Goal: Information Seeking & Learning: Learn about a topic

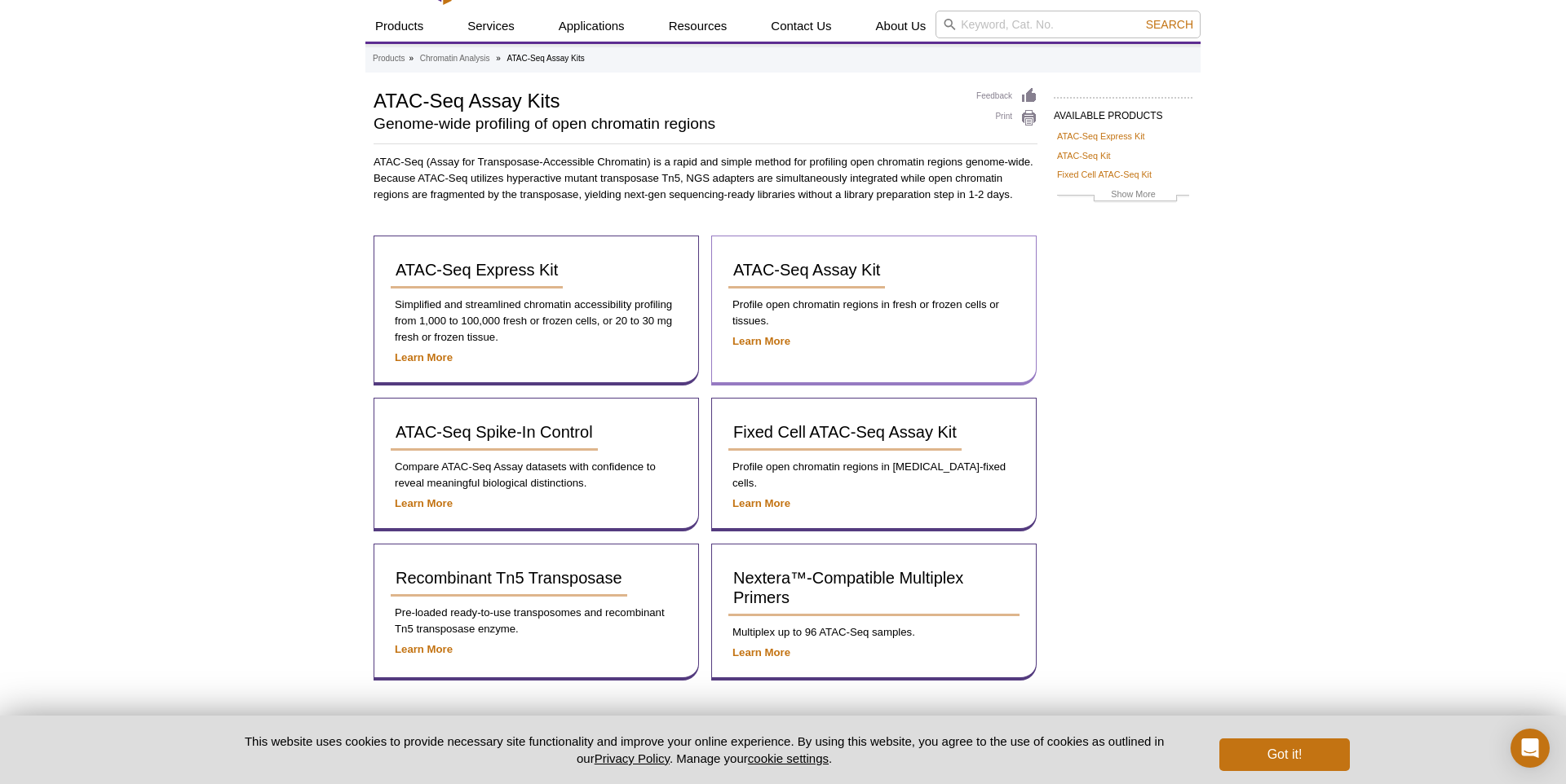
scroll to position [39, 0]
click at [819, 282] on link "ATAC-Seq Assay Kit" at bounding box center [807, 271] width 156 height 36
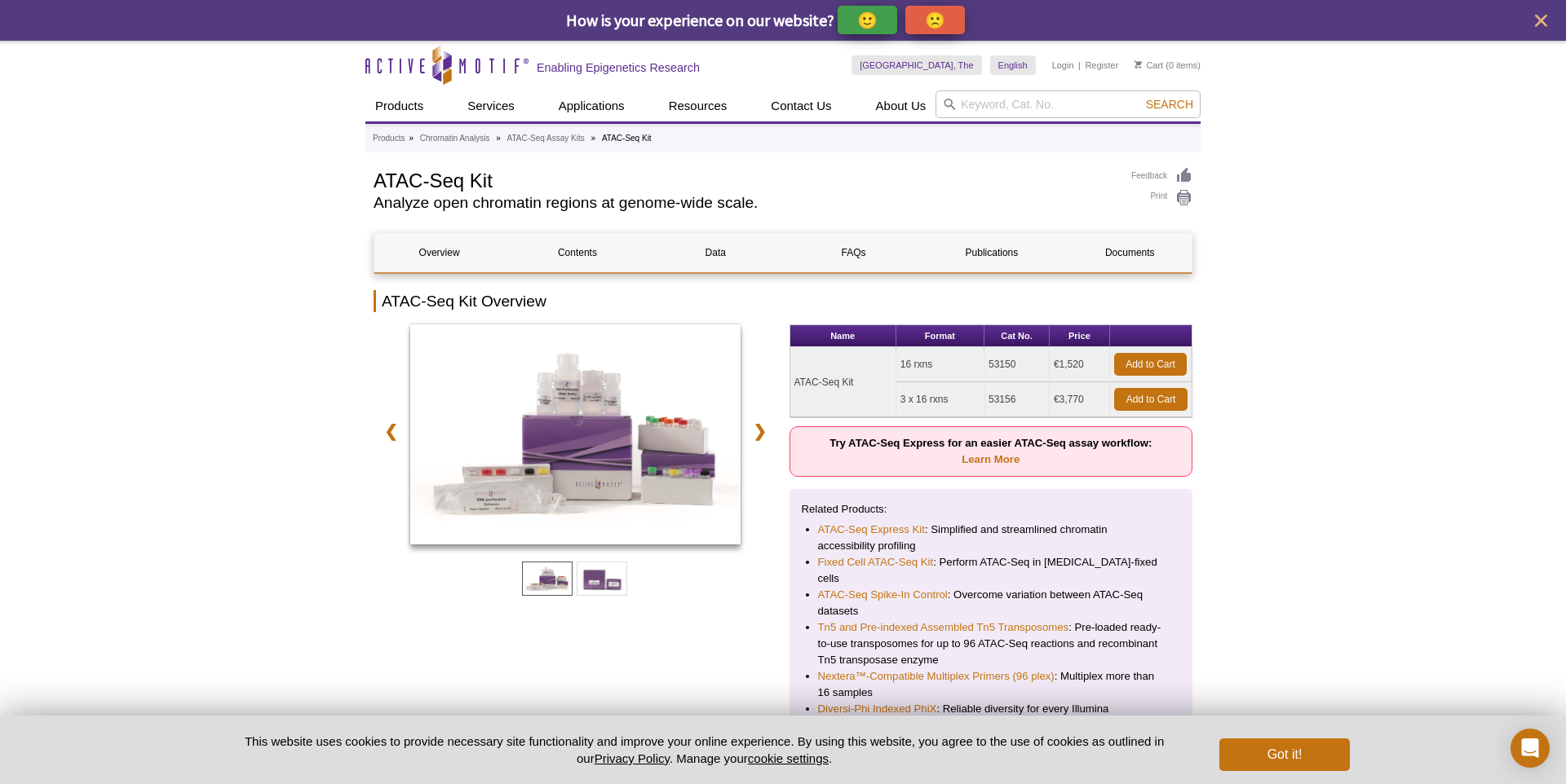
scroll to position [9, 0]
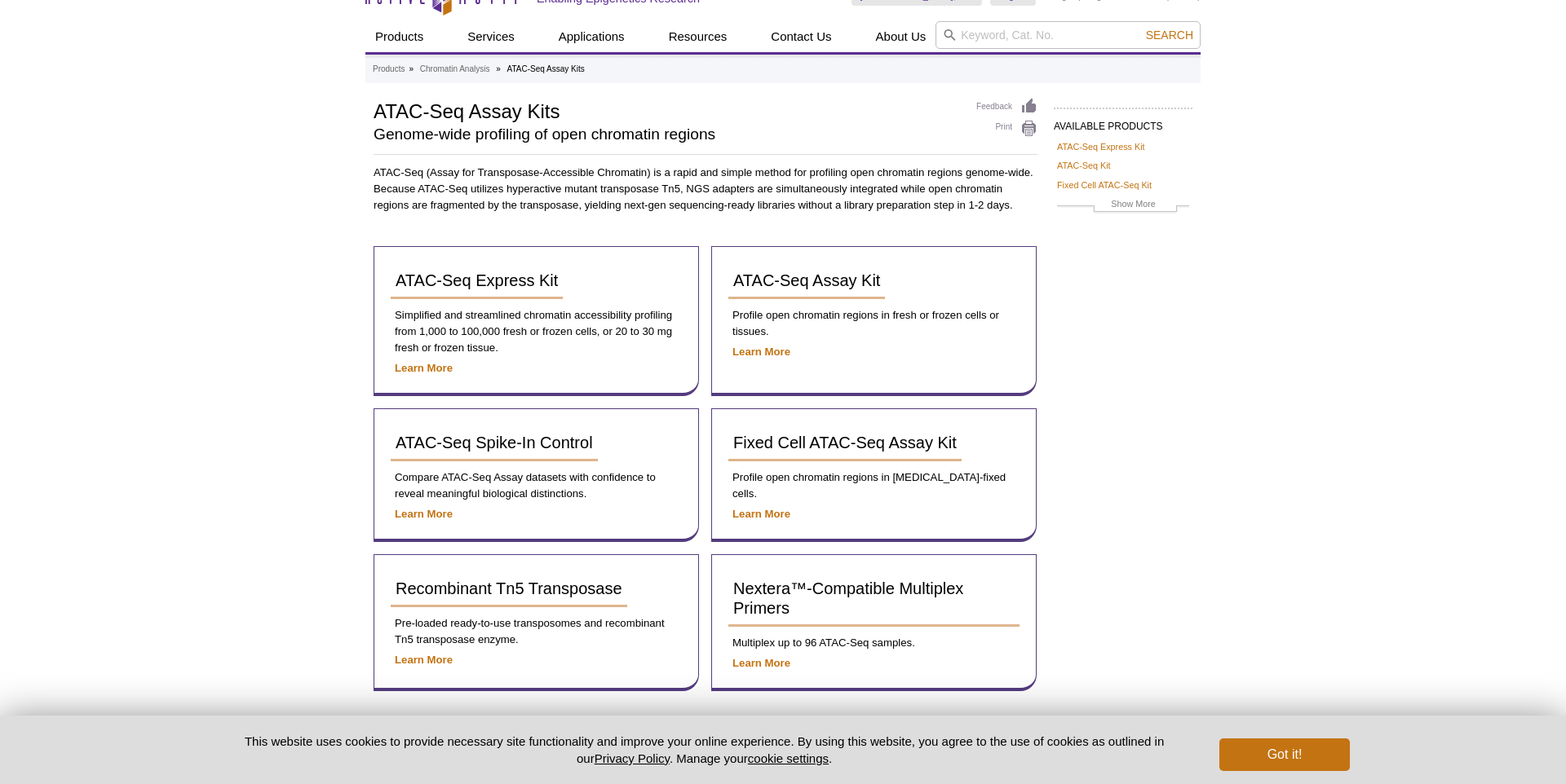
scroll to position [46, 0]
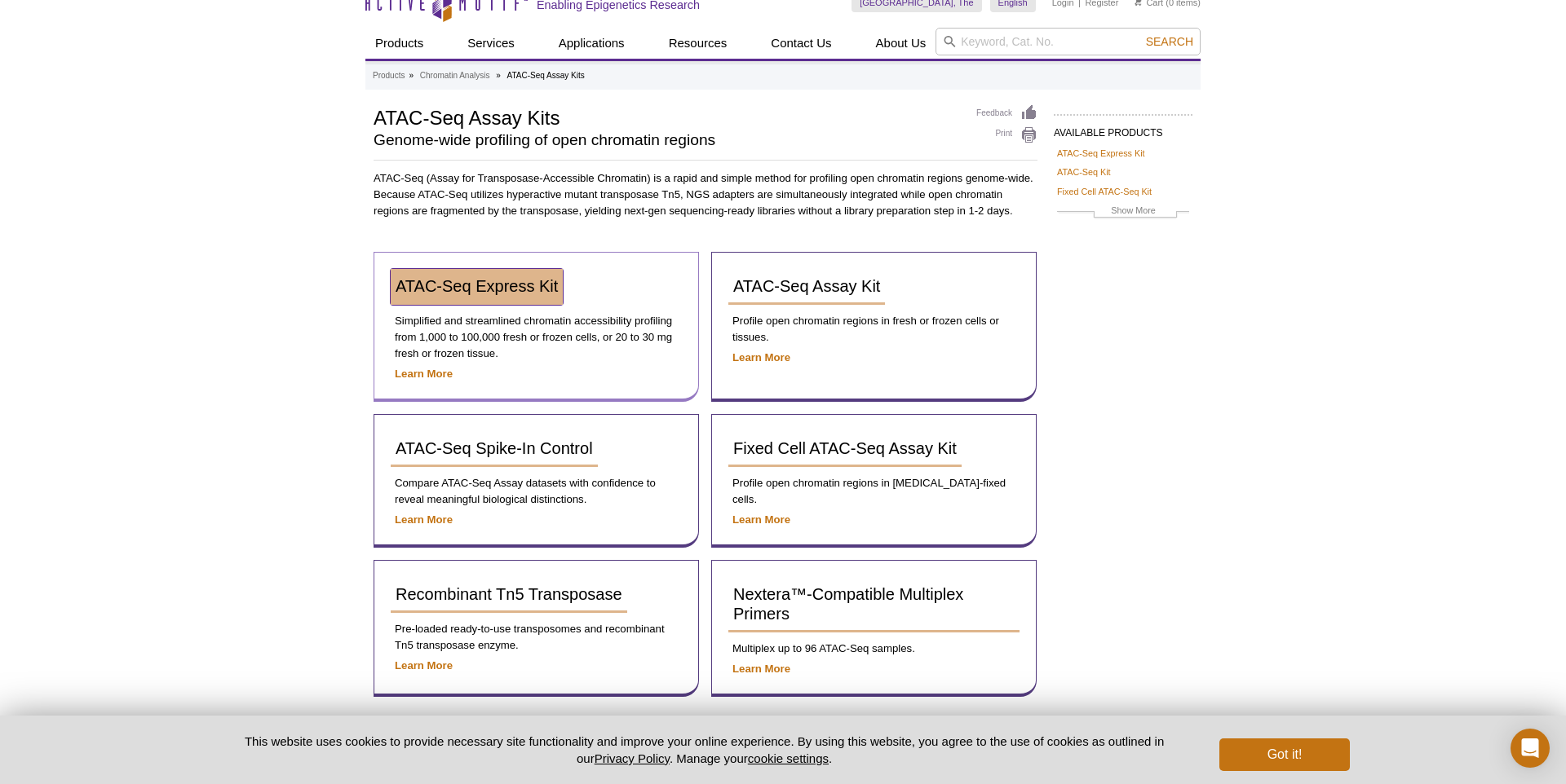
click at [424, 288] on span "ATAC-Seq Express Kit" at bounding box center [476, 286] width 162 height 18
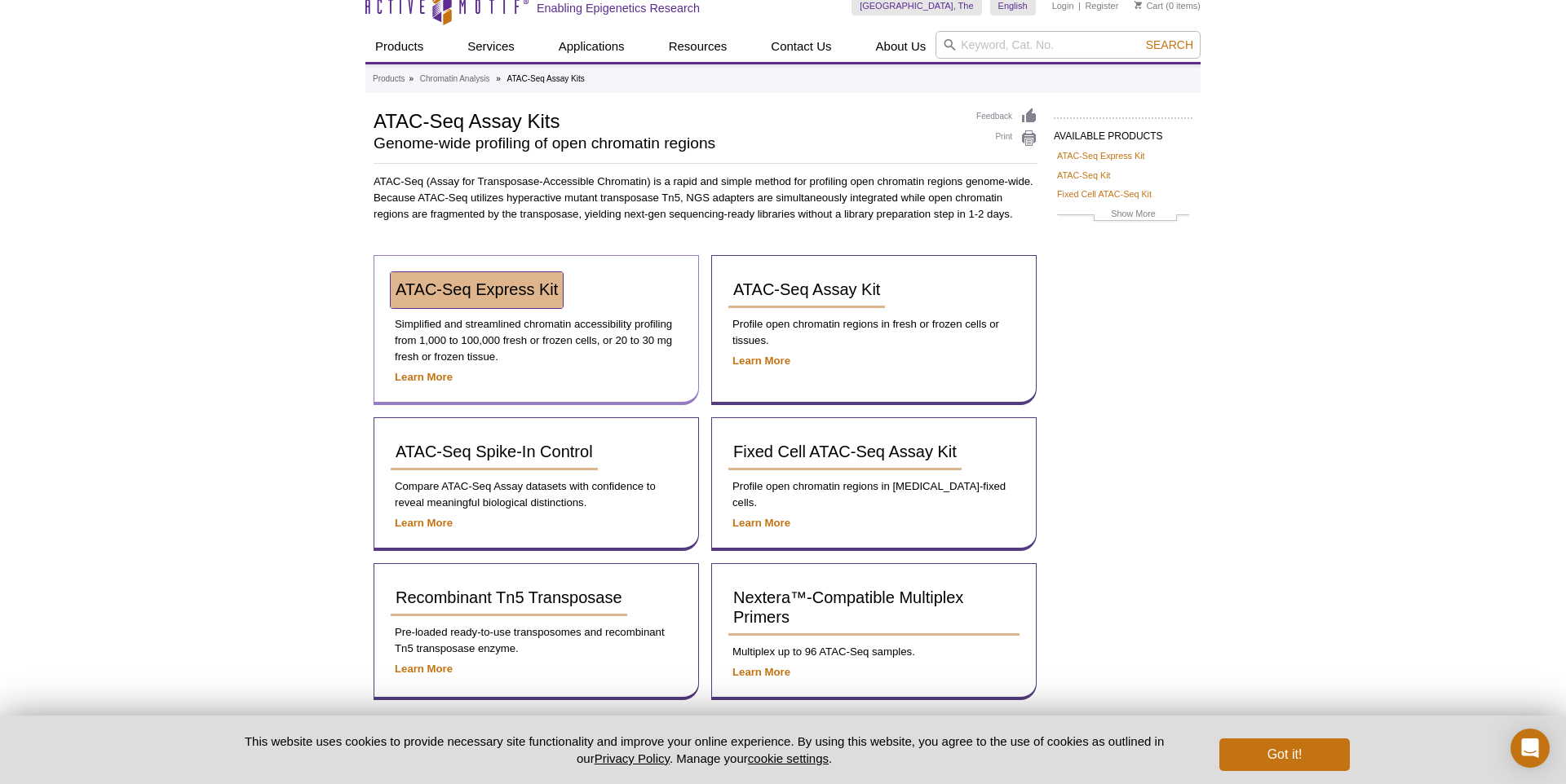
scroll to position [20, 0]
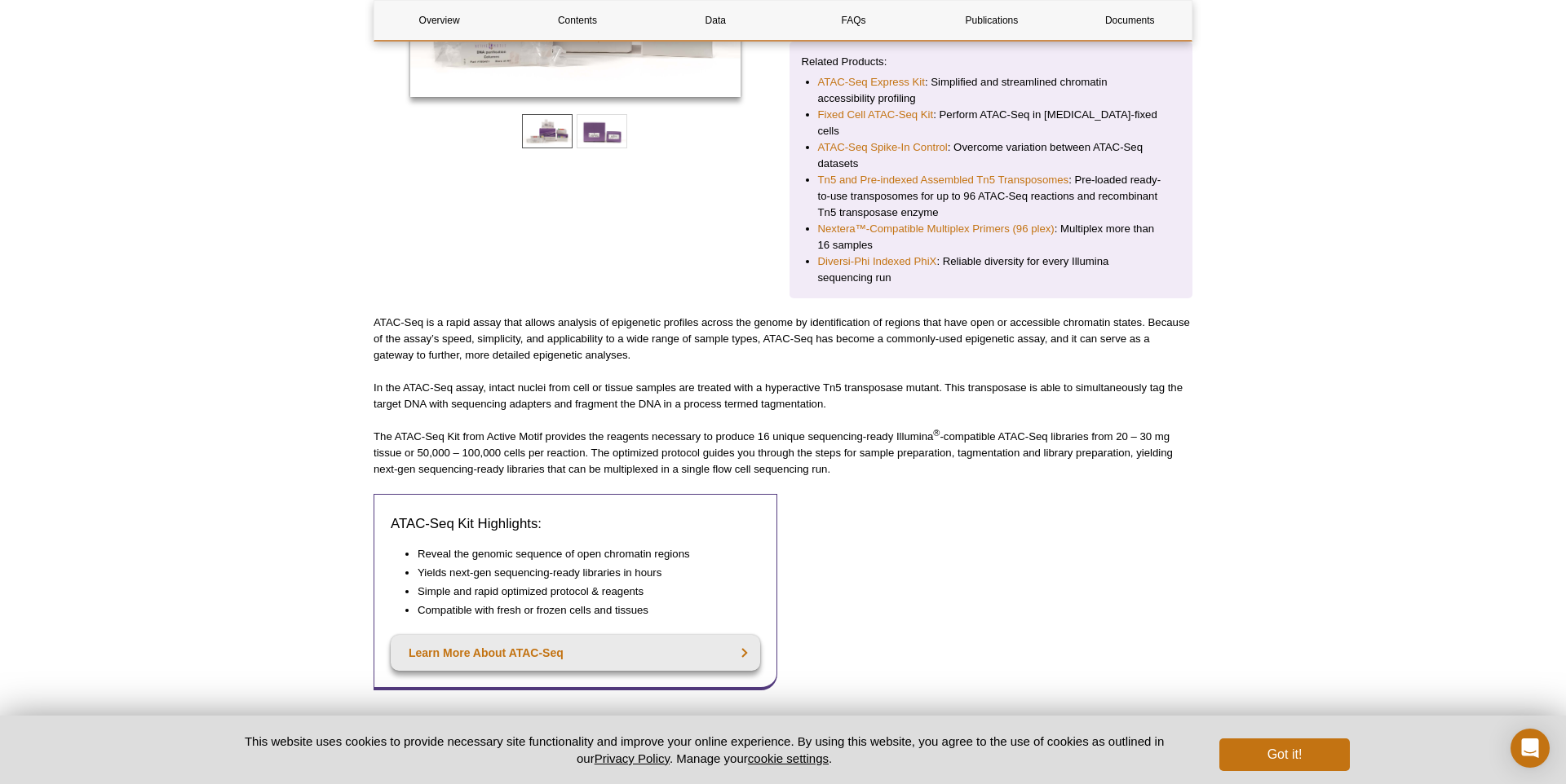
scroll to position [446, 0]
click at [934, 172] on link "Tn5 and Pre-indexed Assembled Tn5 Transposomes" at bounding box center [943, 180] width 251 height 16
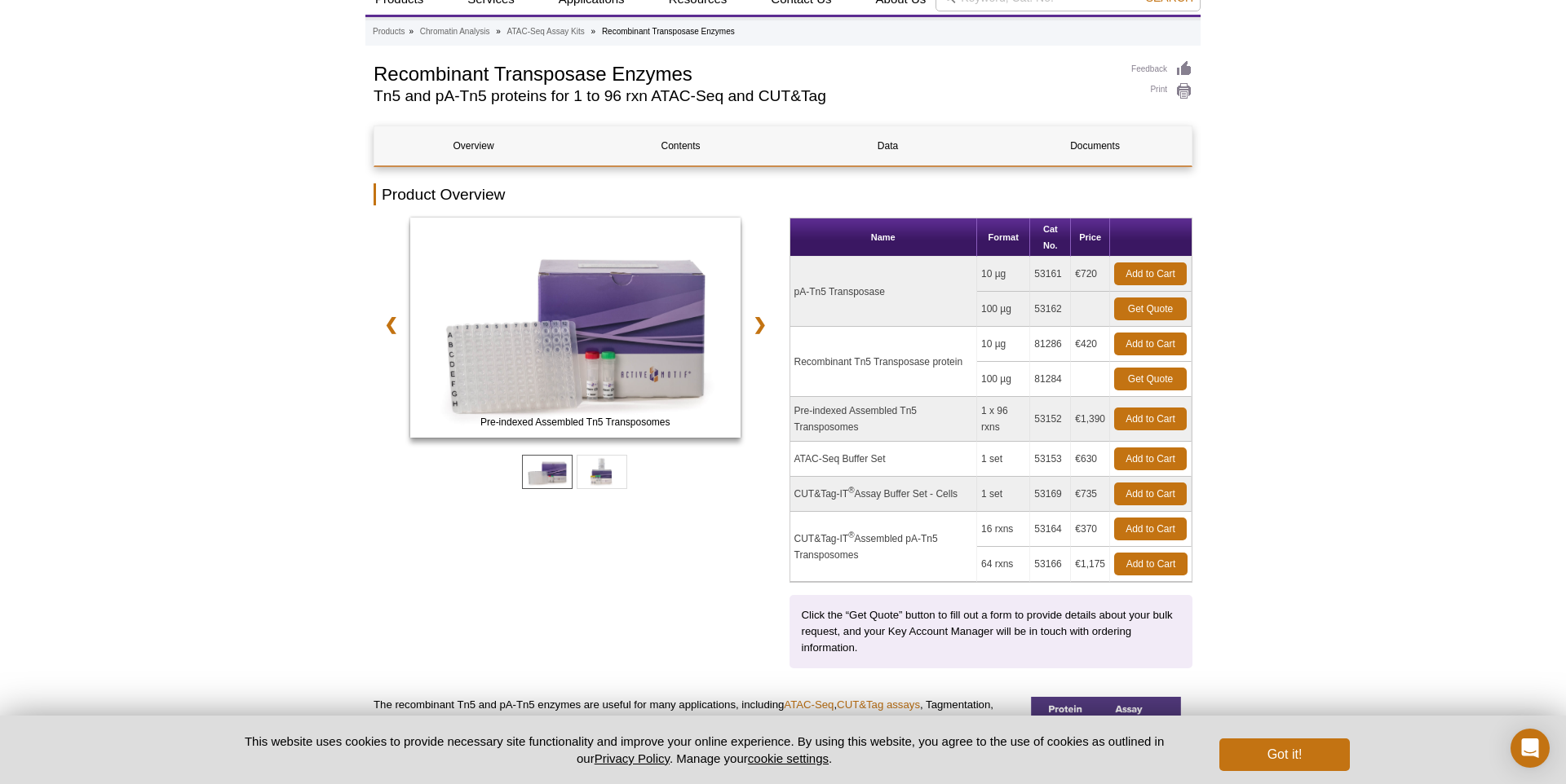
scroll to position [69, 0]
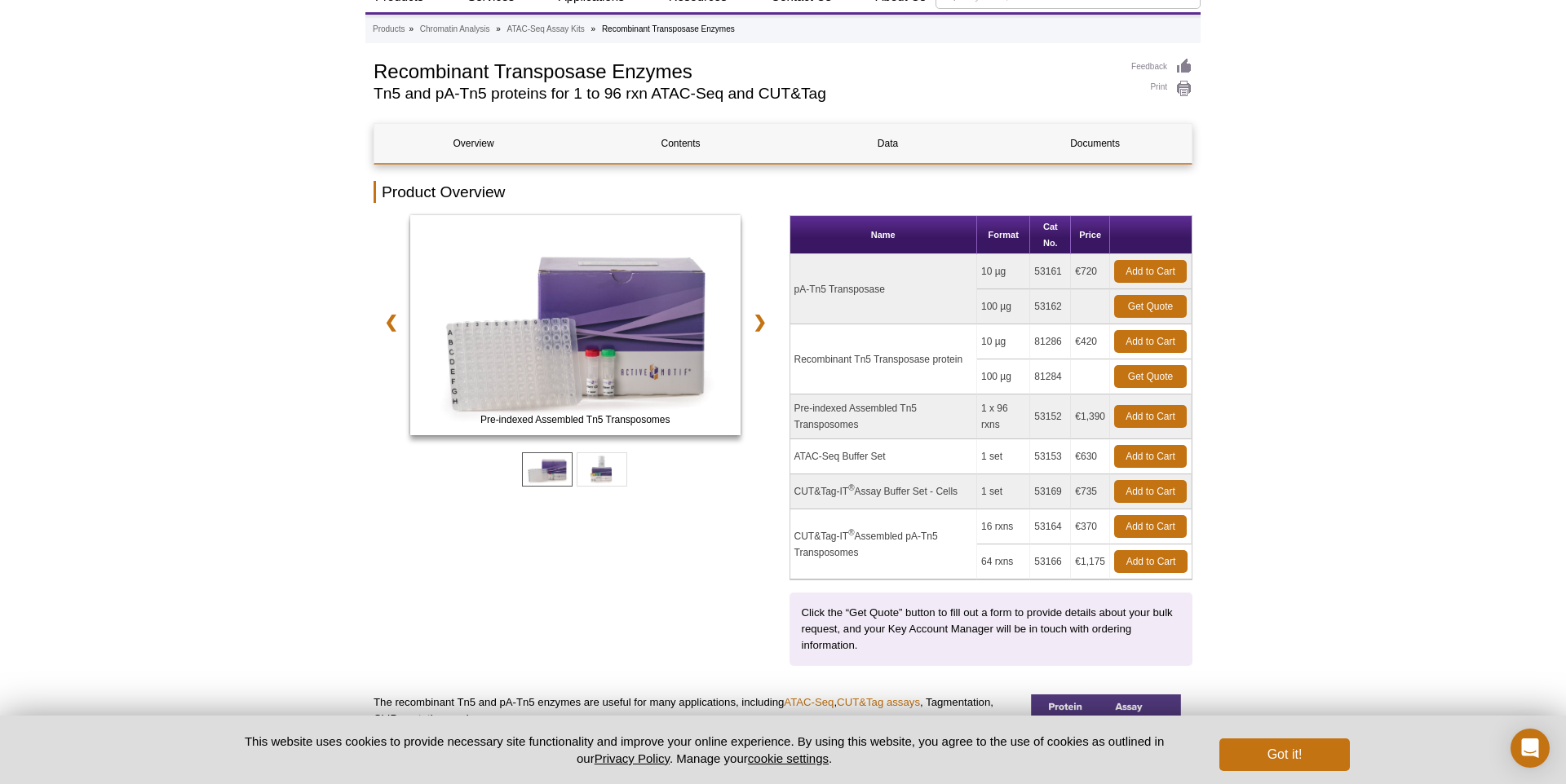
drag, startPoint x: 890, startPoint y: 420, endPoint x: 794, endPoint y: 412, distance: 96.3
click at [794, 412] on td "Pre-indexed Assembled Tn5 Transposomes" at bounding box center [884, 417] width 187 height 45
copy td "Pre-indexed Assembled Tn5 Transposomes"
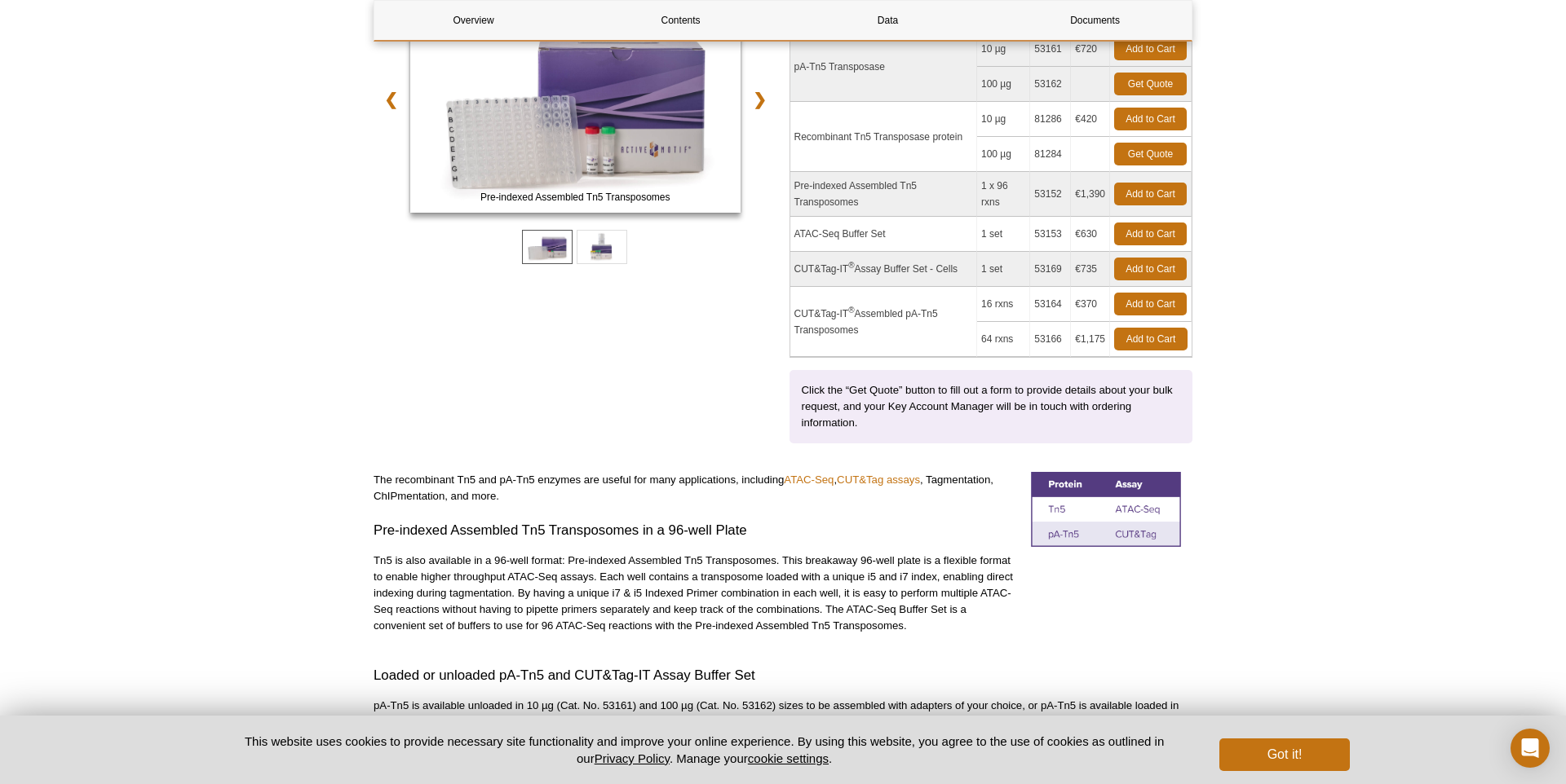
scroll to position [291, 0]
